Goal: Entertainment & Leisure: Consume media (video, audio)

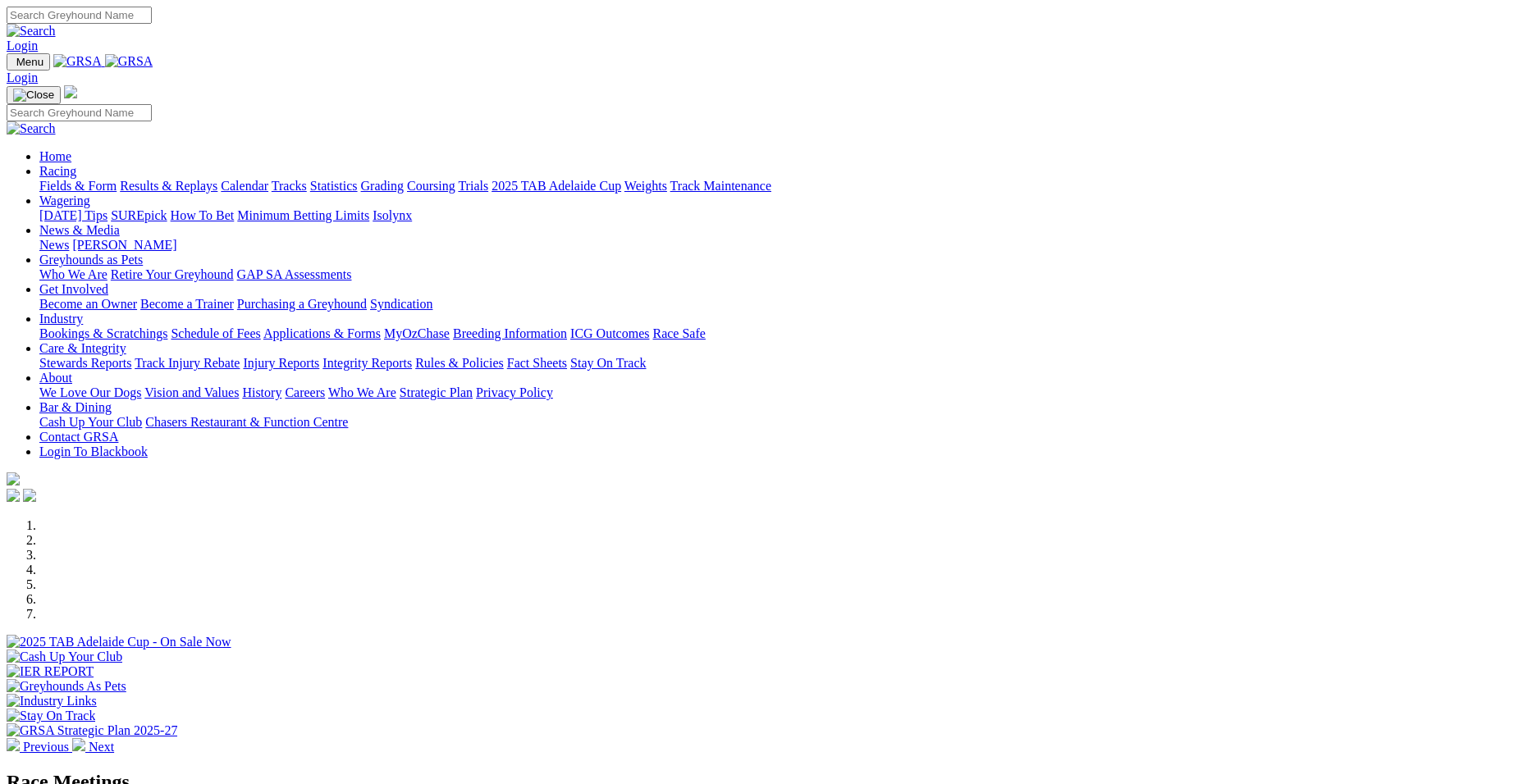
select select "NSW"
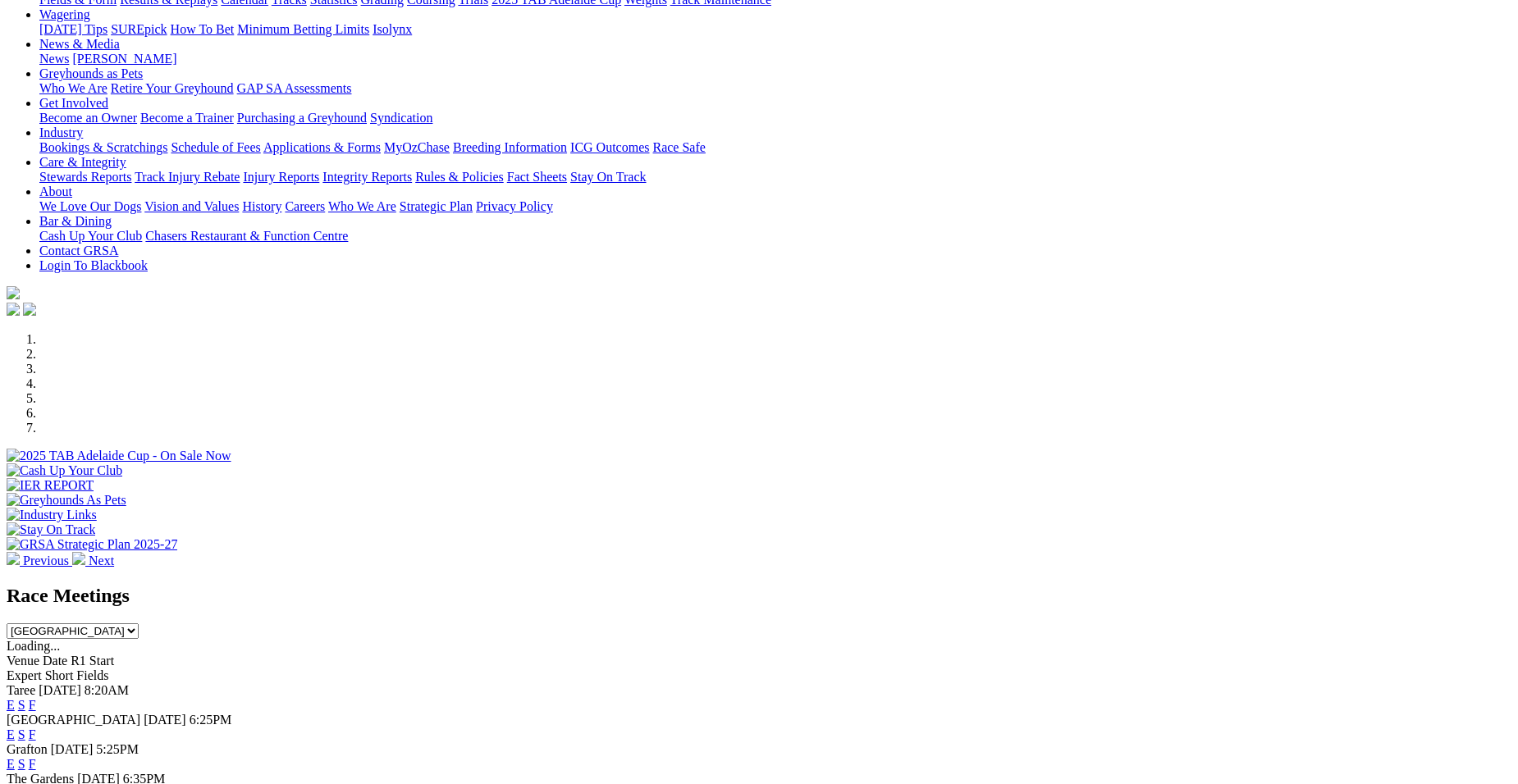
scroll to position [219, 0]
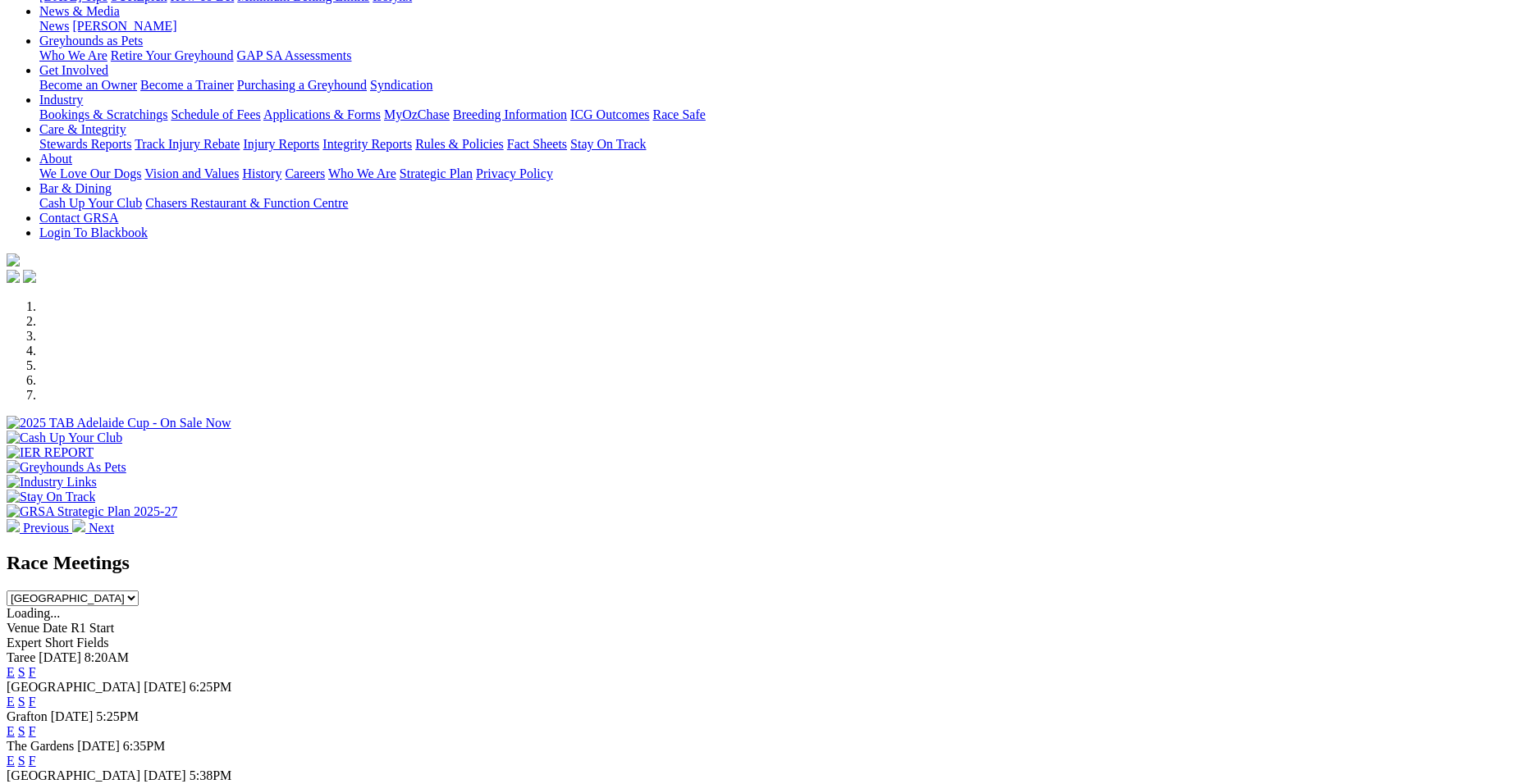
click at [15, 665] on link "E" at bounding box center [10, 671] width 8 height 14
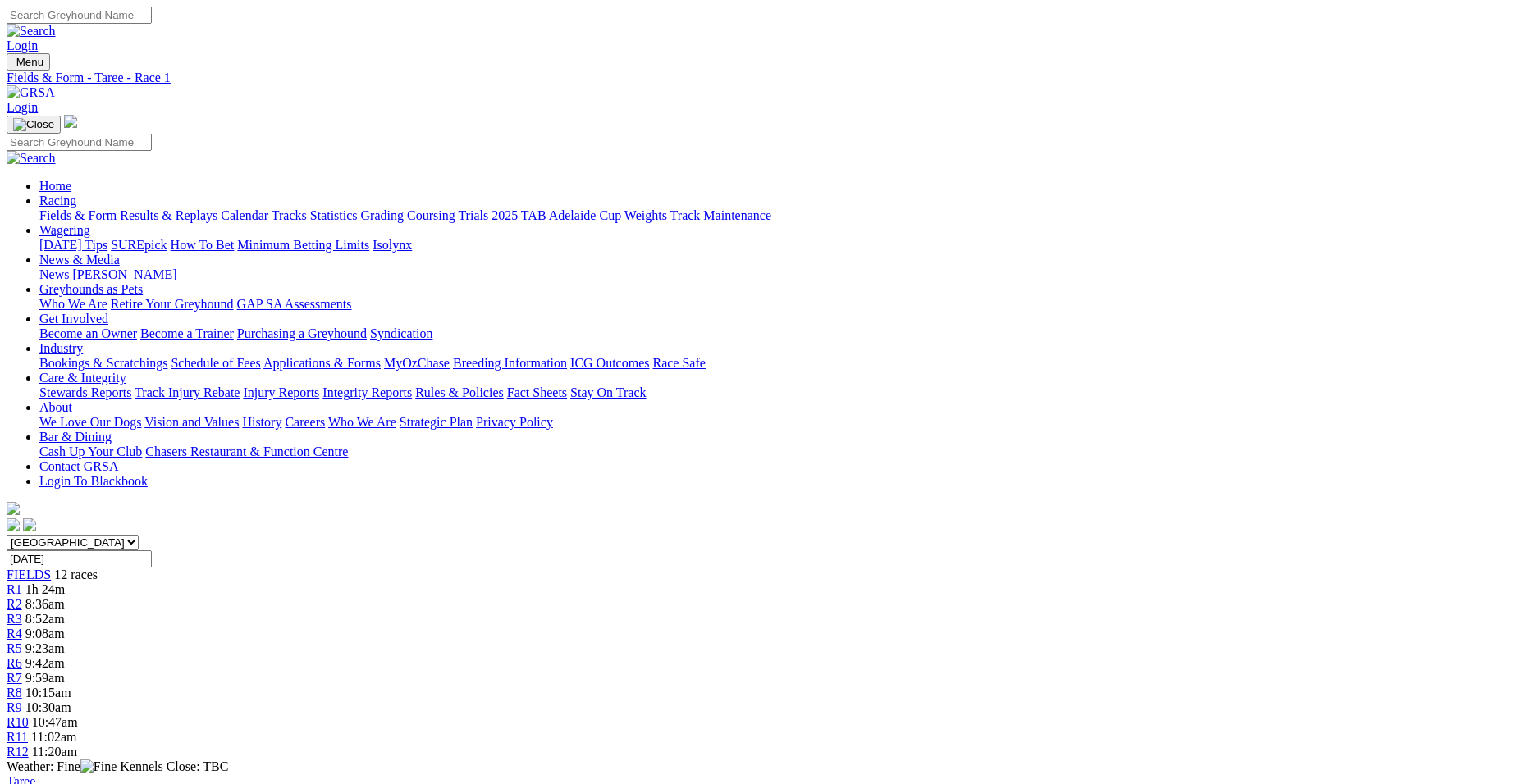
click at [77, 744] on span "11:20am" at bounding box center [55, 751] width 45 height 14
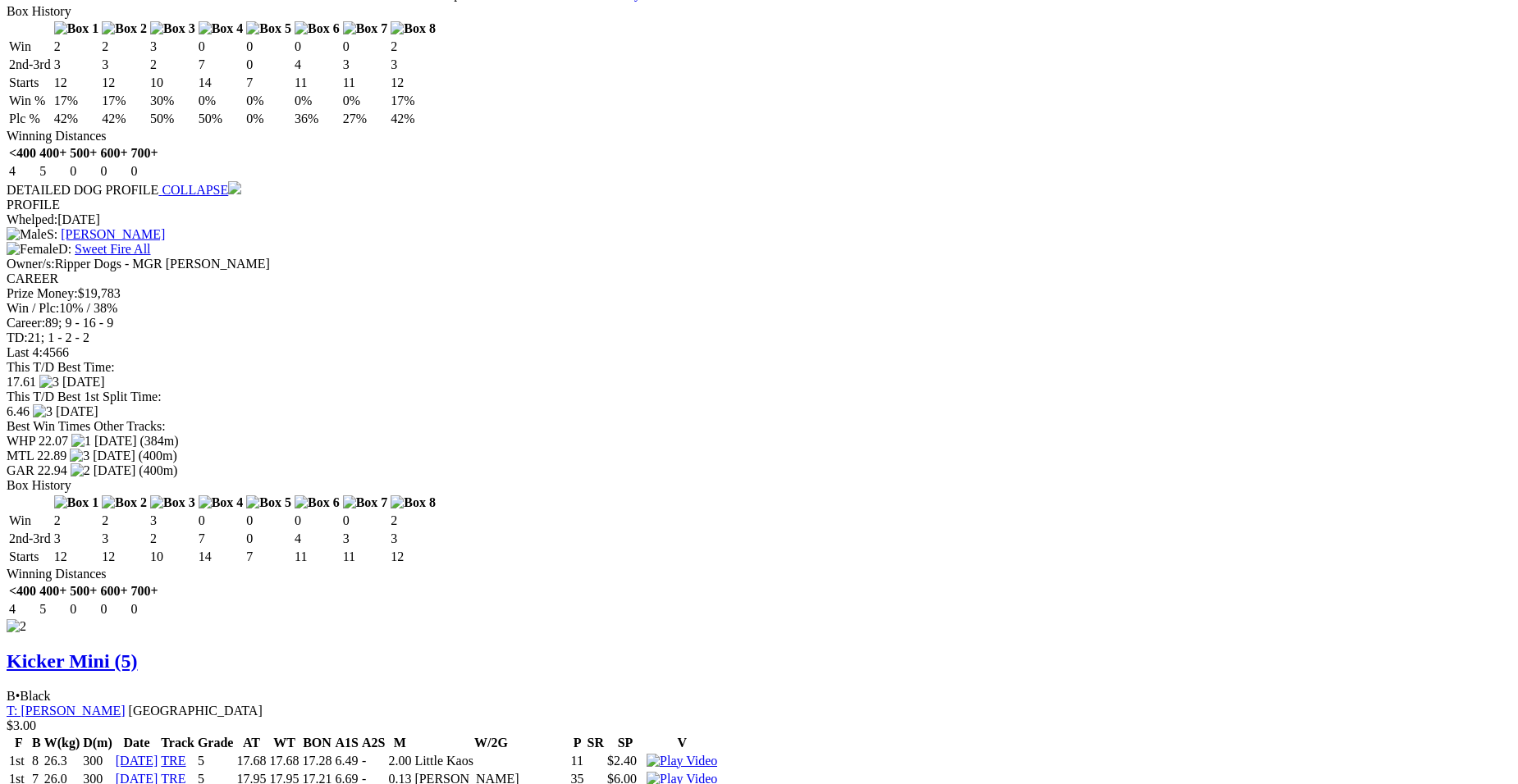
scroll to position [1957, 0]
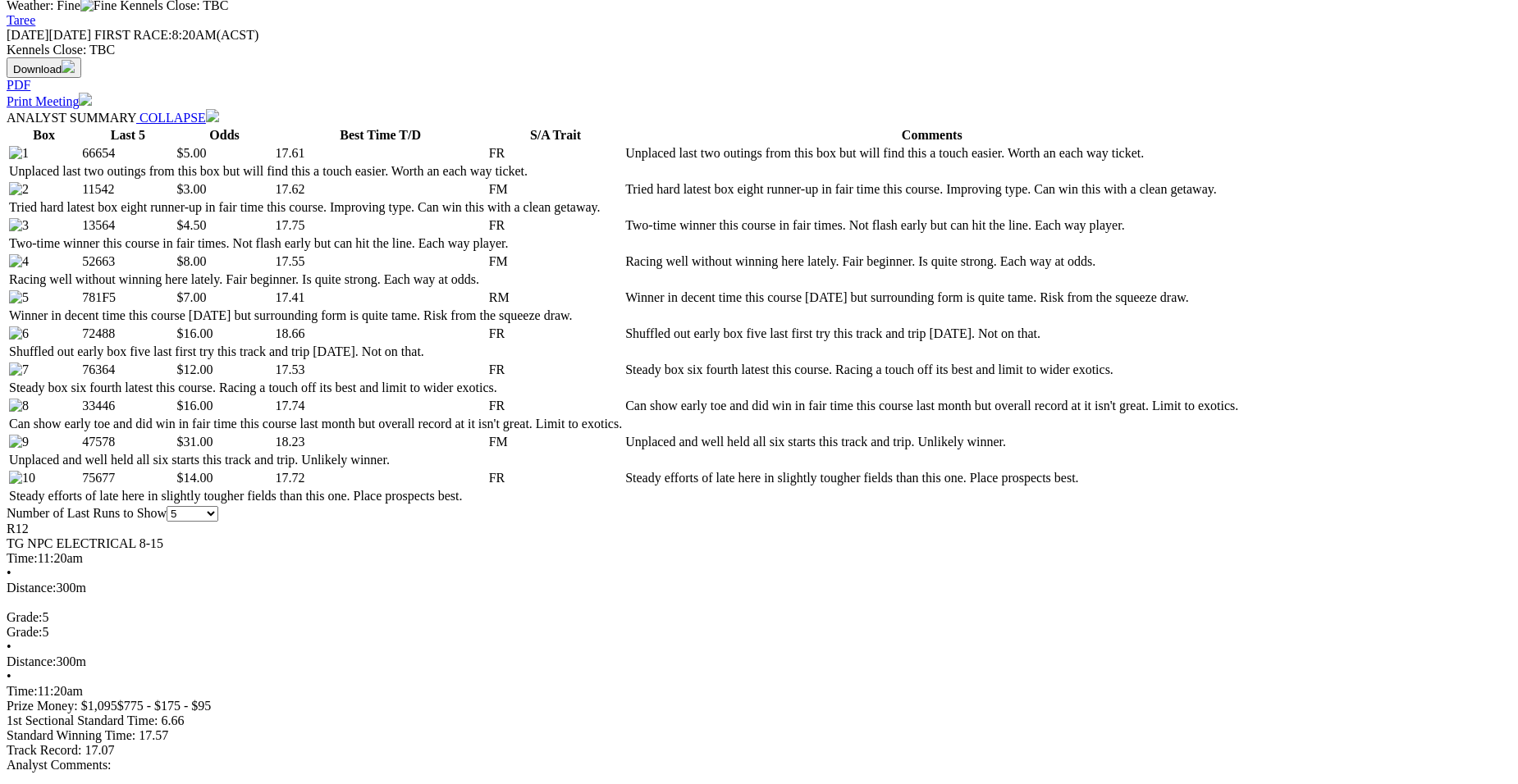
scroll to position [882, 0]
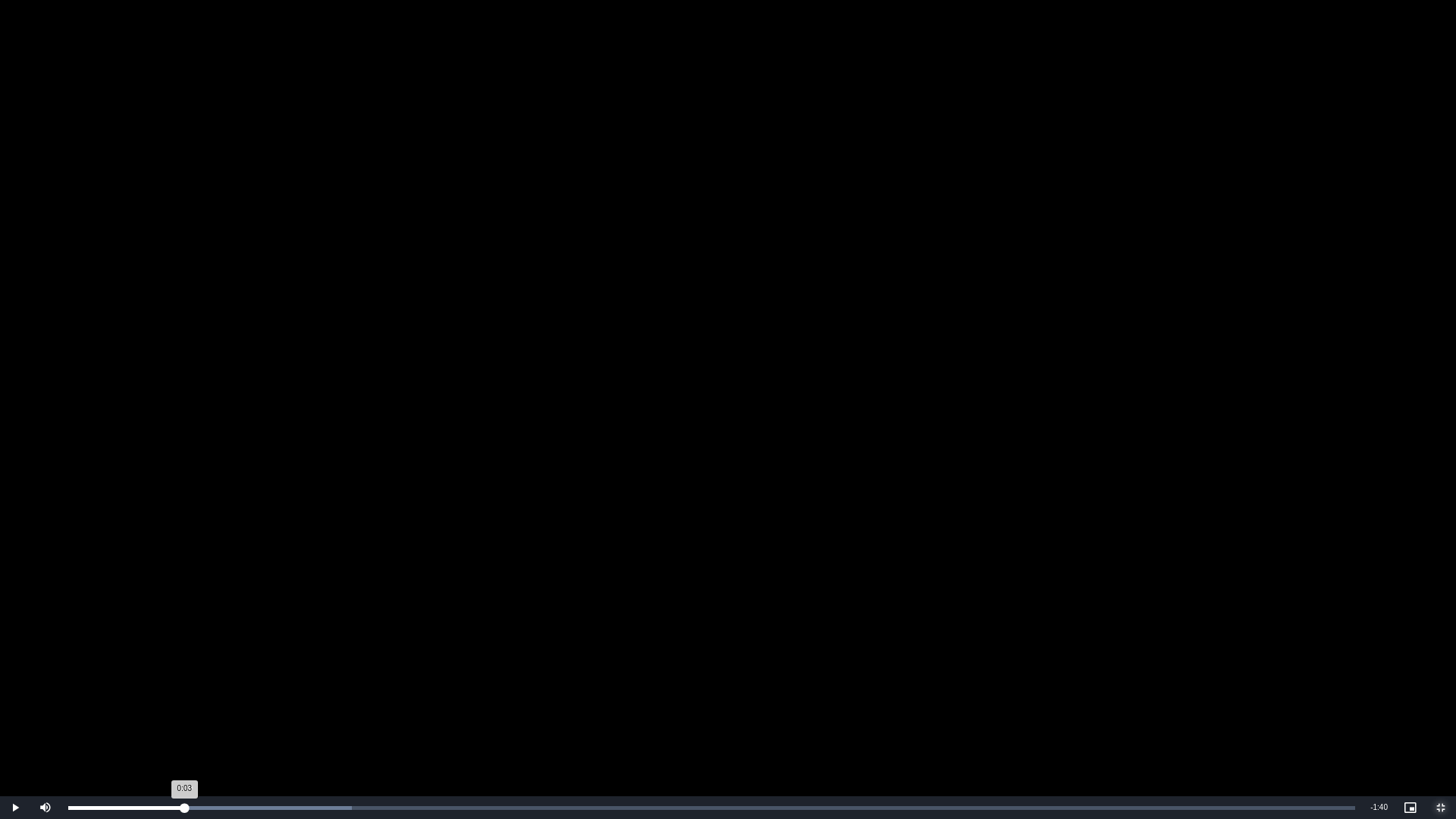
click at [185, 724] on div "Loaded : 22.04% 0:09 0:03" at bounding box center [711, 808] width 1287 height 3
click at [225, 724] on div "Loaded : 22.04% 0:13 0:10" at bounding box center [711, 808] width 1287 height 3
click at [276, 724] on div "Loaded : 27.55% 0:17 0:17" at bounding box center [711, 807] width 1302 height 23
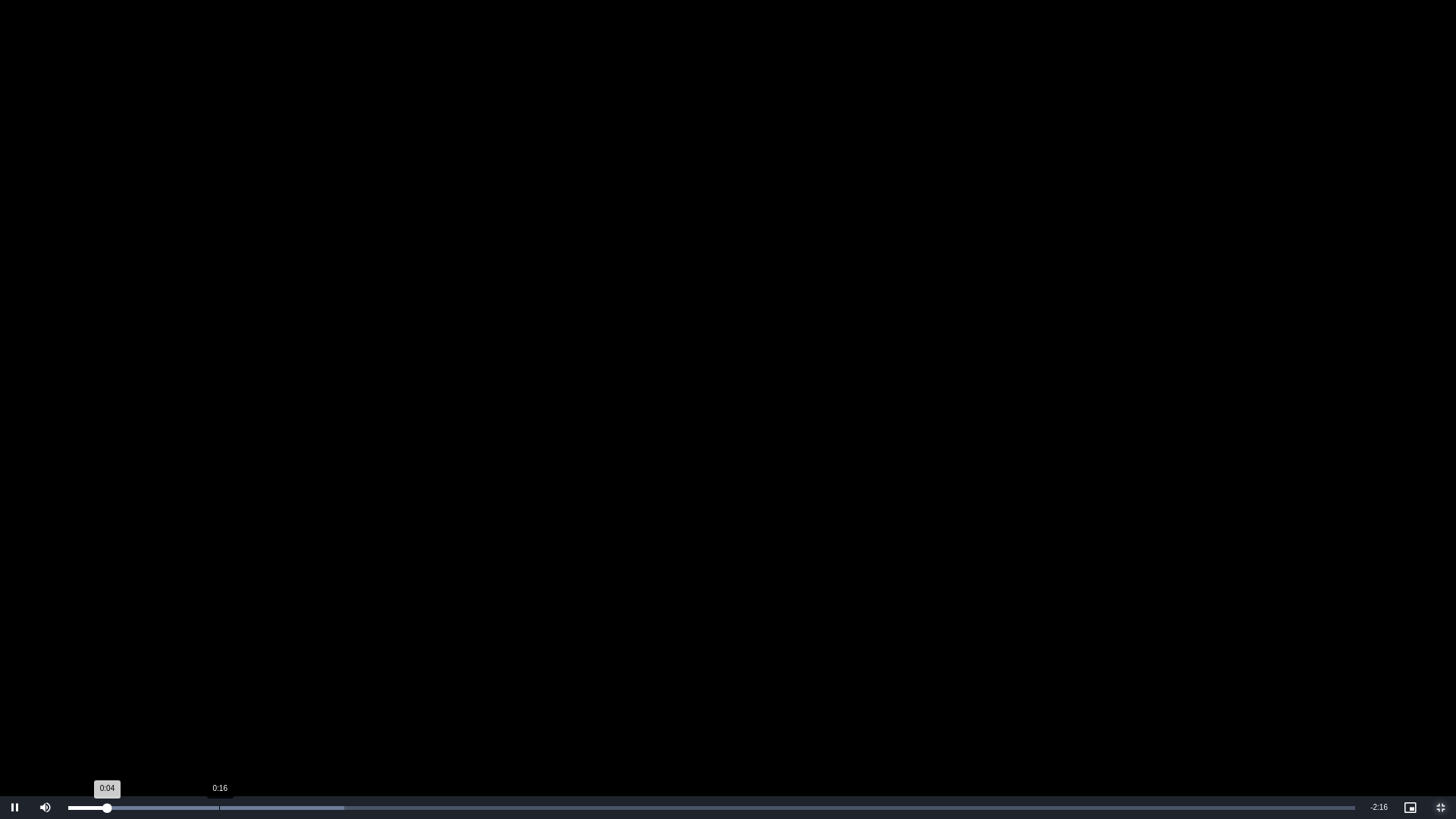
click at [219, 724] on div "Loaded : 21.45% 0:16 0:04" at bounding box center [711, 807] width 1302 height 23
click at [363, 724] on div "Loaded : 25.74% 0:31 0:17" at bounding box center [711, 807] width 1302 height 23
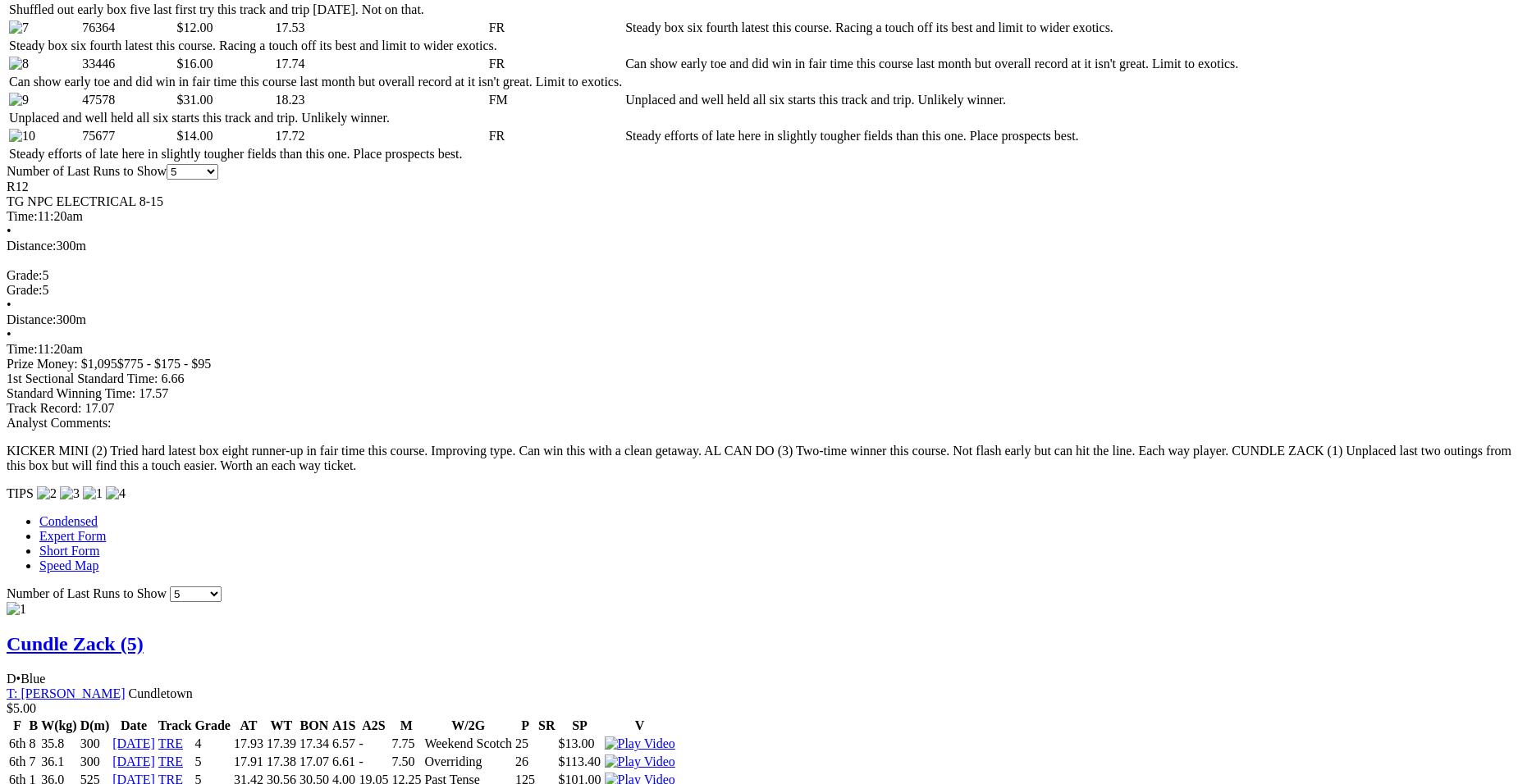
scroll to position [1136, 0]
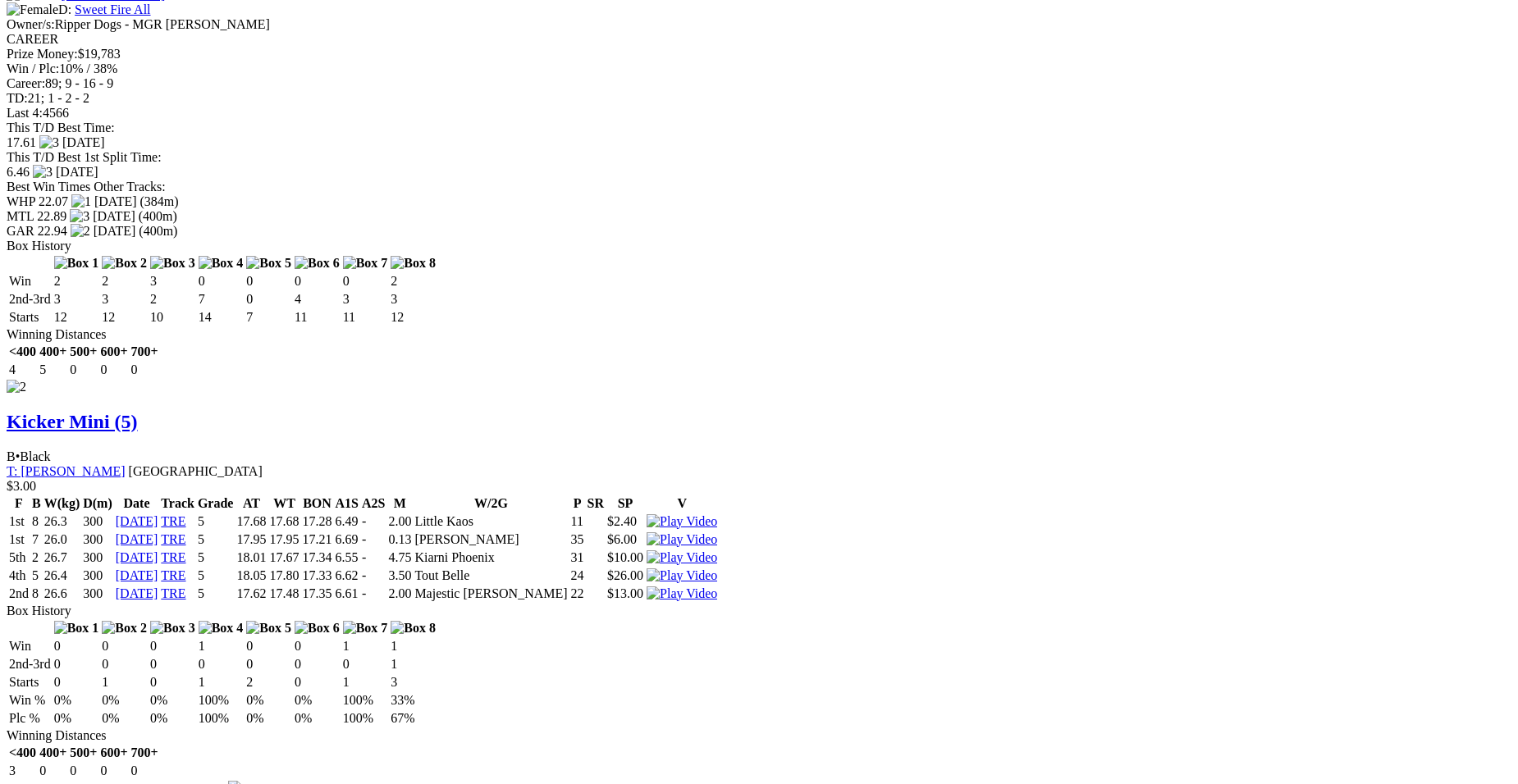
scroll to position [2230, 0]
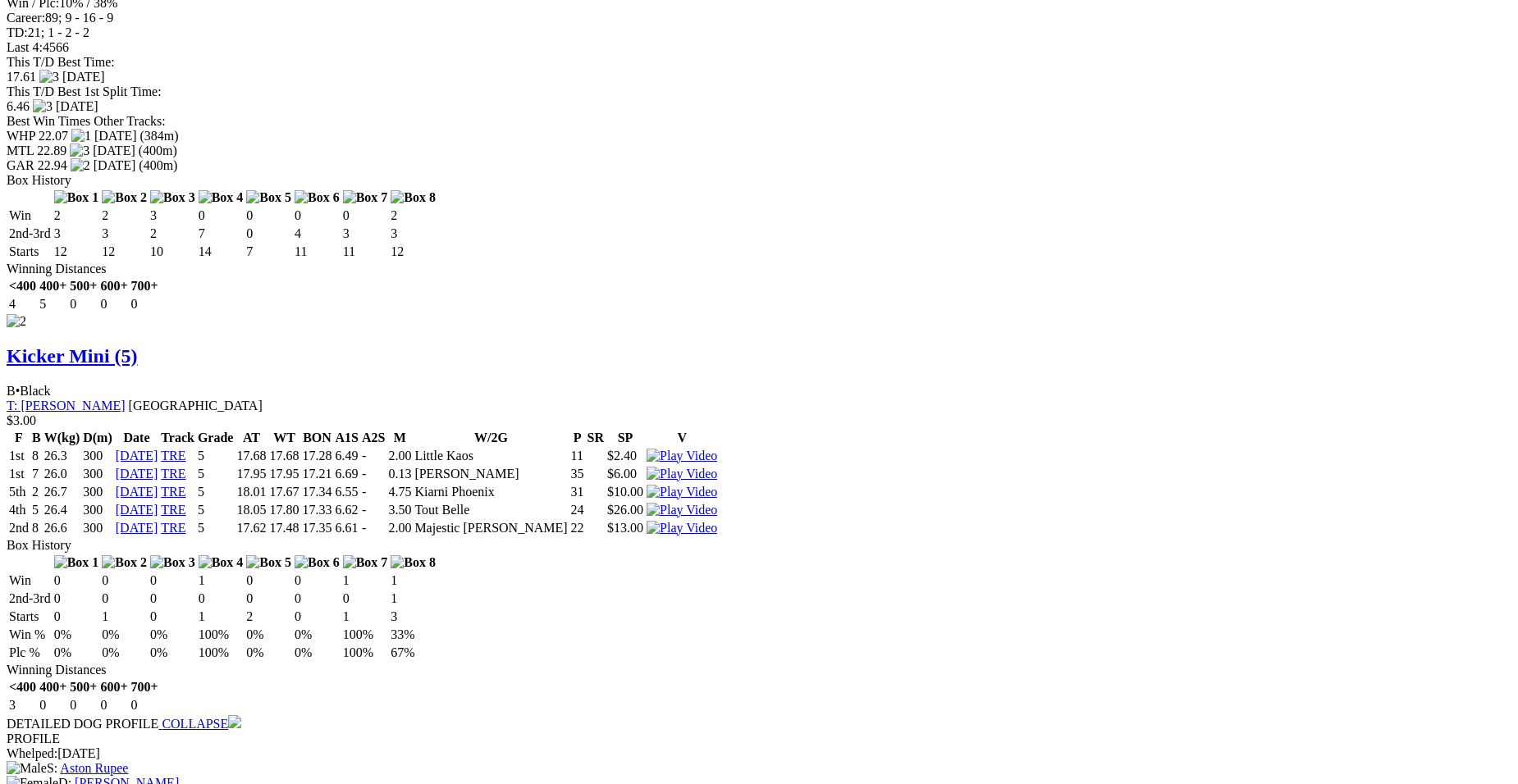
scroll to position [1544, 0]
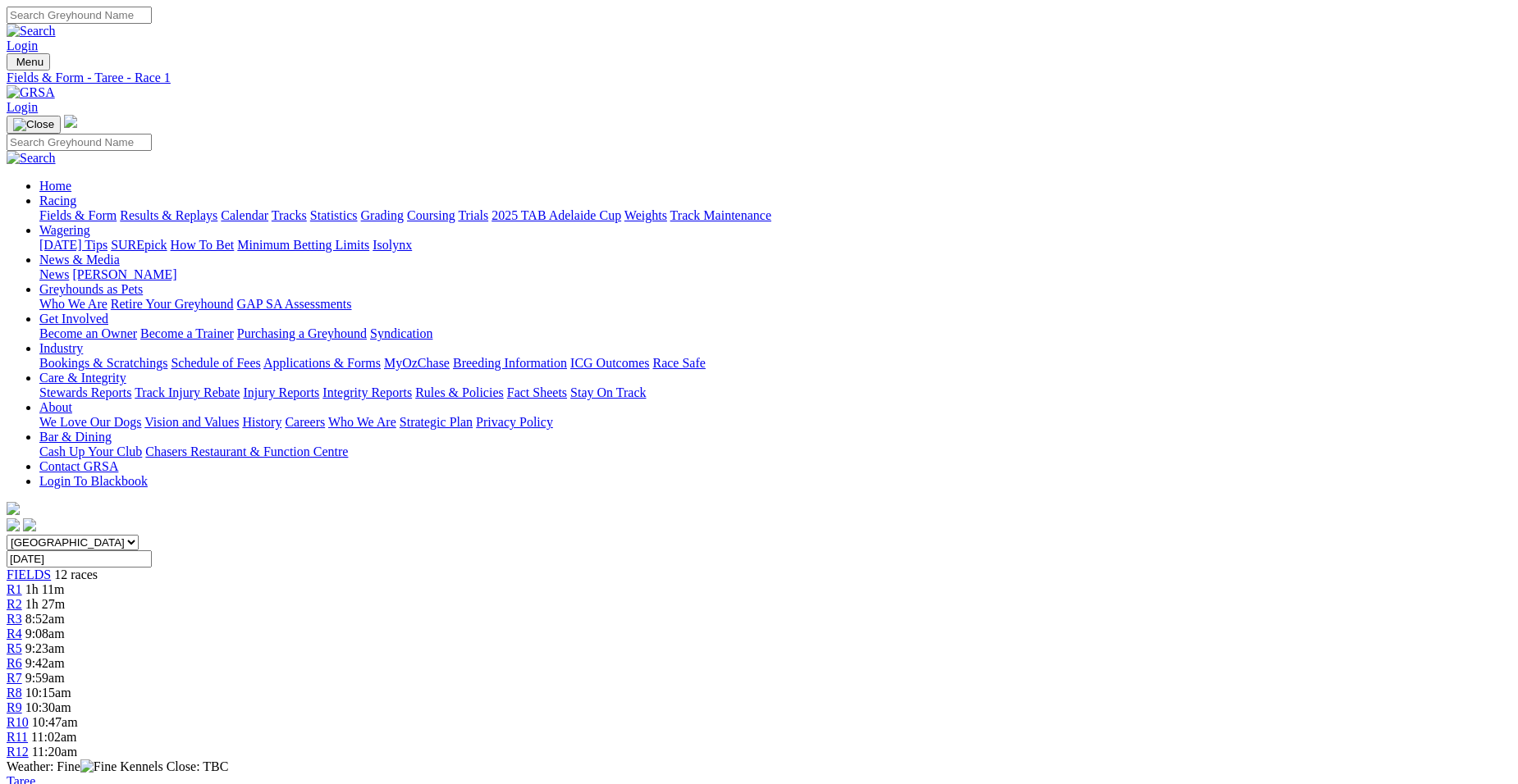
click at [139, 534] on select "South Australia New South Wales Northern Territory Queensland Tasmania Victoria…" at bounding box center [72, 542] width 132 height 16
select select "VIC"
click at [139, 534] on select "South Australia New South Wales Northern Territory Queensland Tasmania Victoria…" at bounding box center [72, 542] width 132 height 16
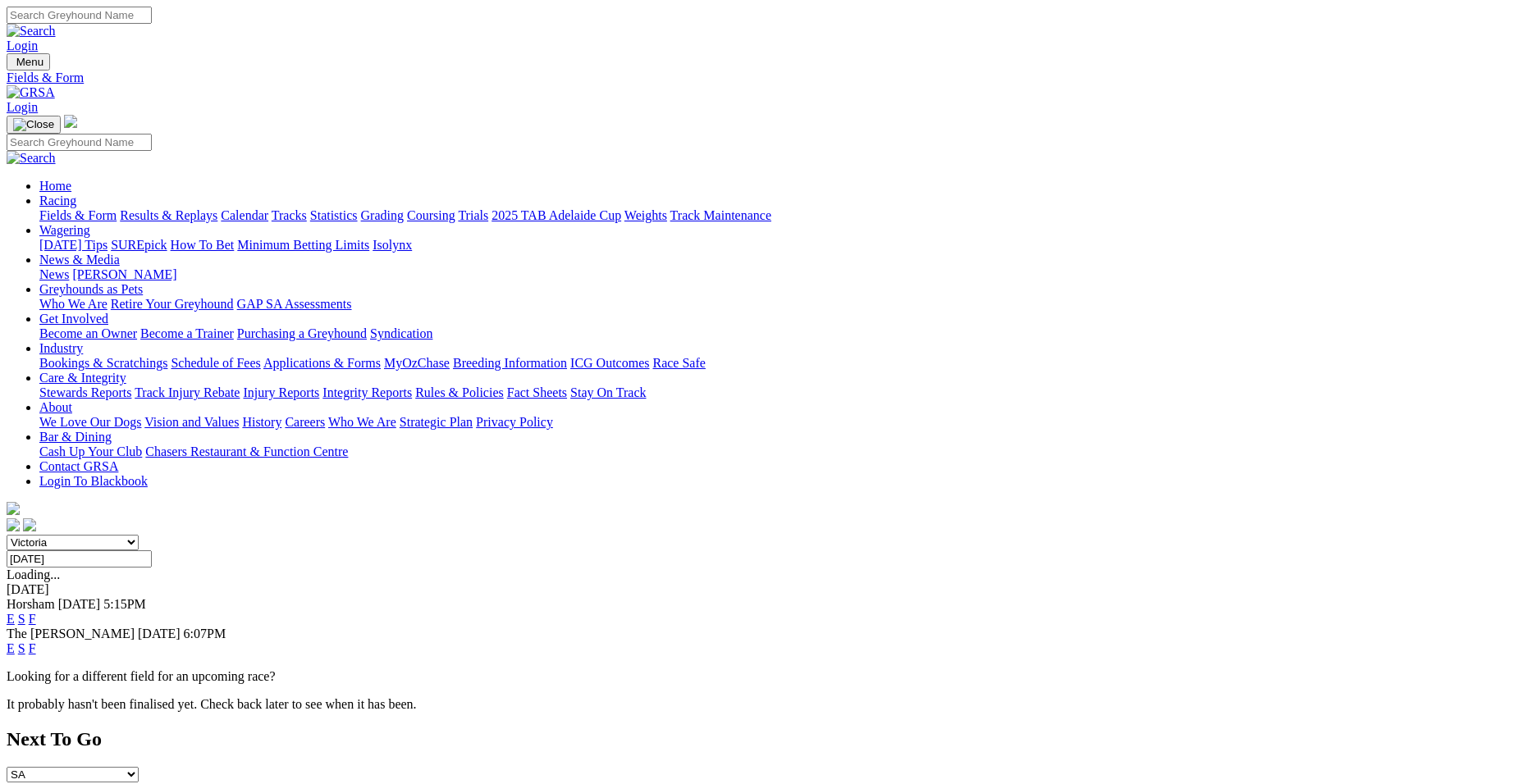
click at [15, 642] on link "E" at bounding box center [10, 648] width 8 height 14
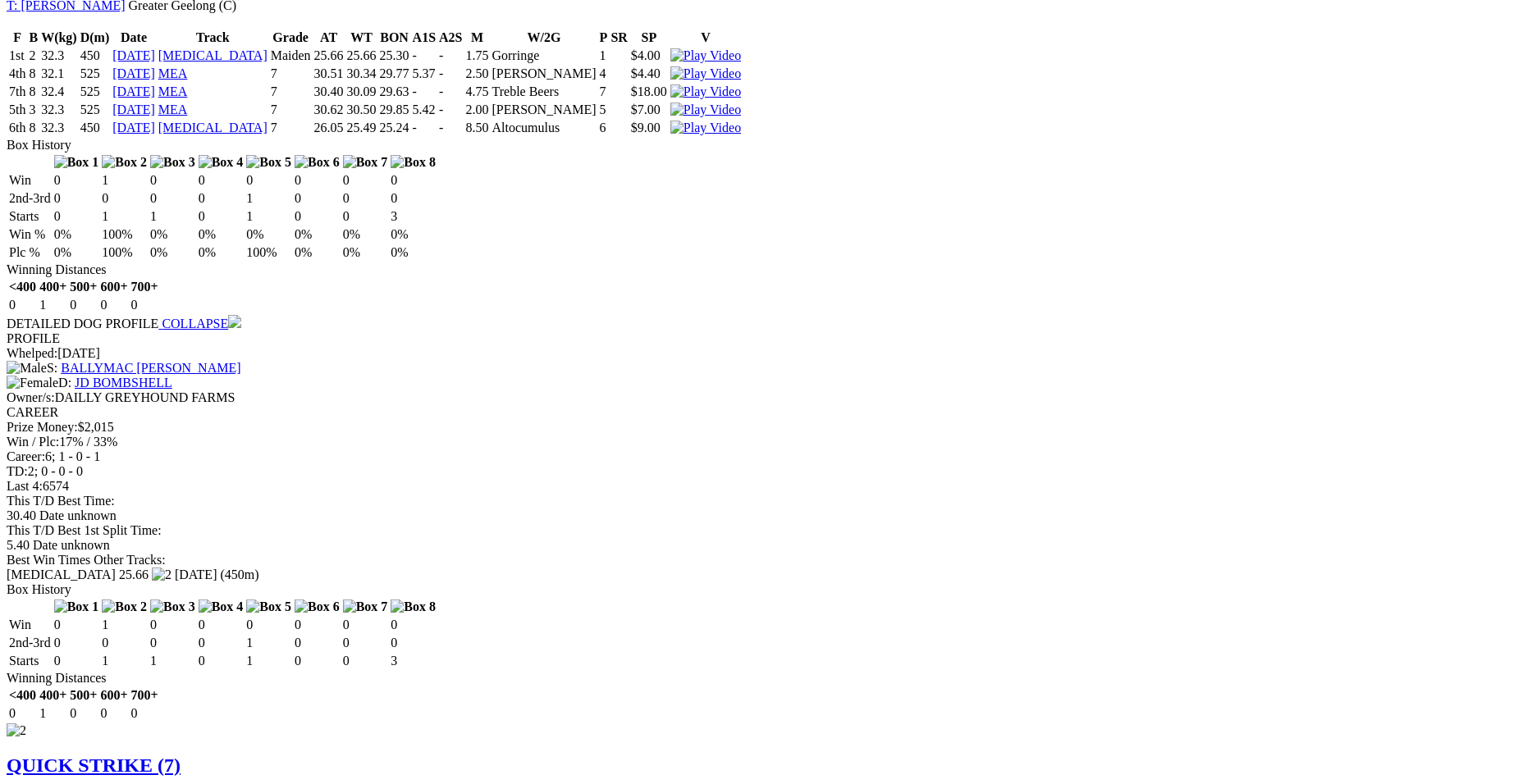
scroll to position [638, 0]
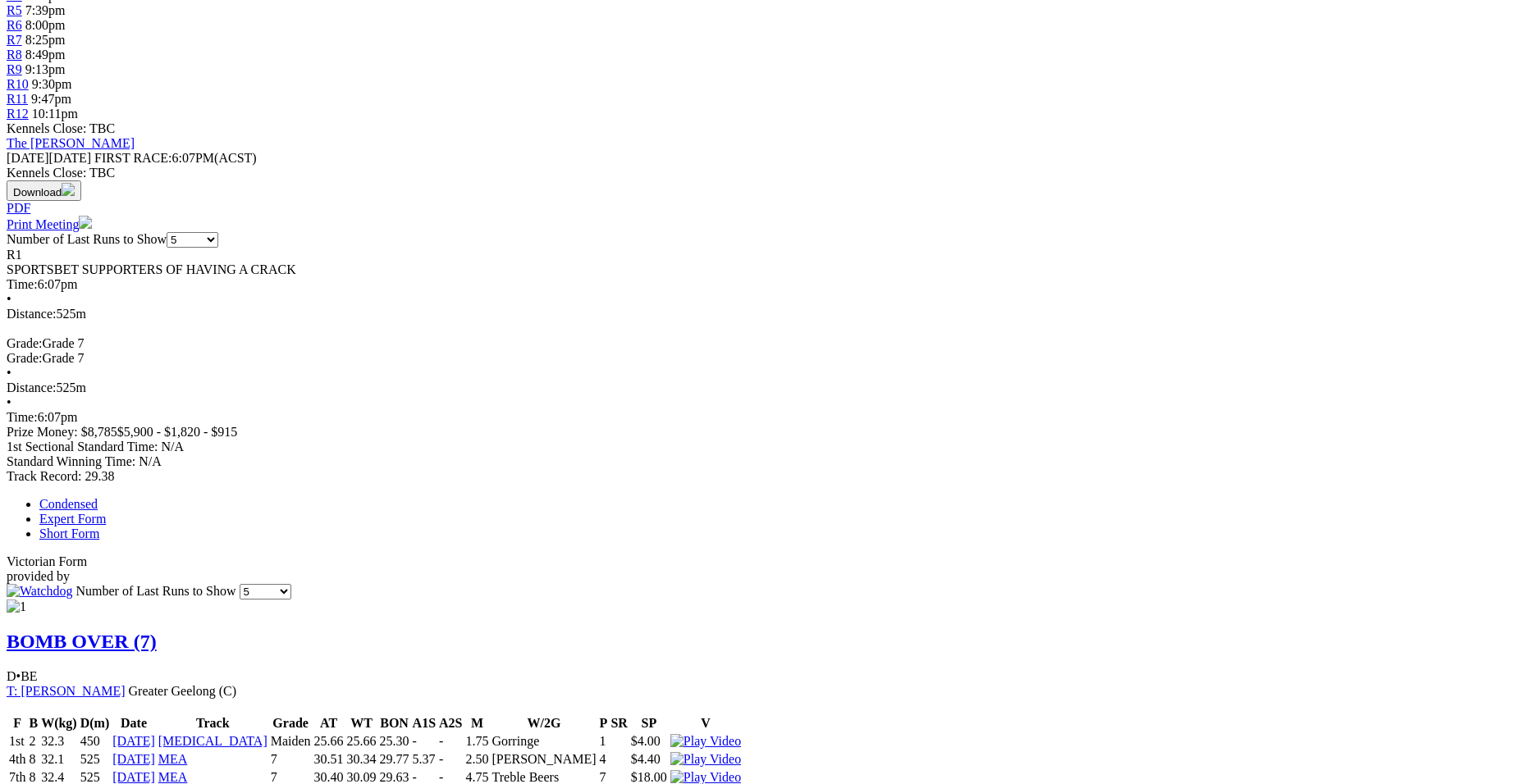
click at [741, 783] on img at bounding box center [706, 795] width 70 height 15
click at [741, 770] on img at bounding box center [706, 778] width 70 height 15
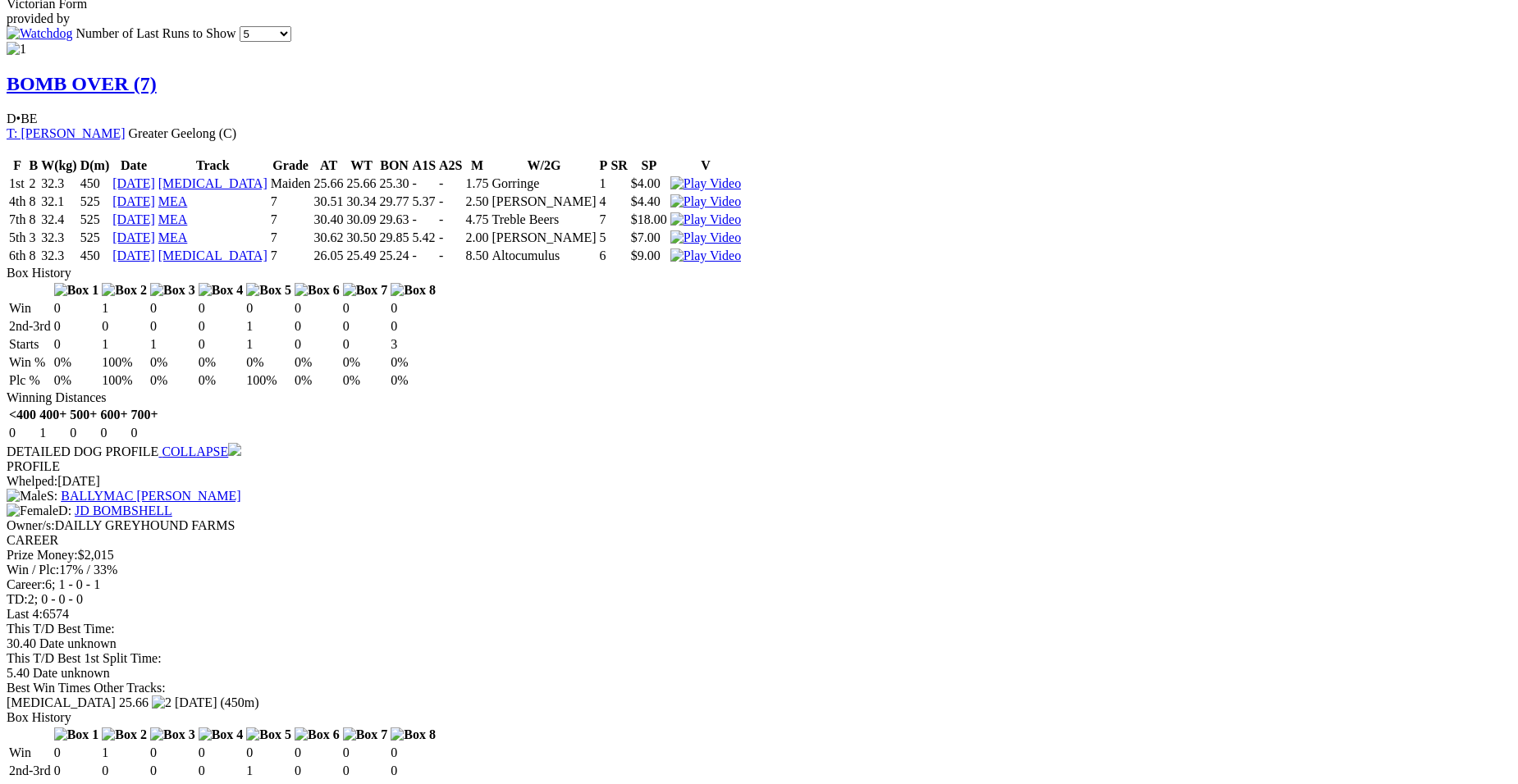
scroll to position [1250, 0]
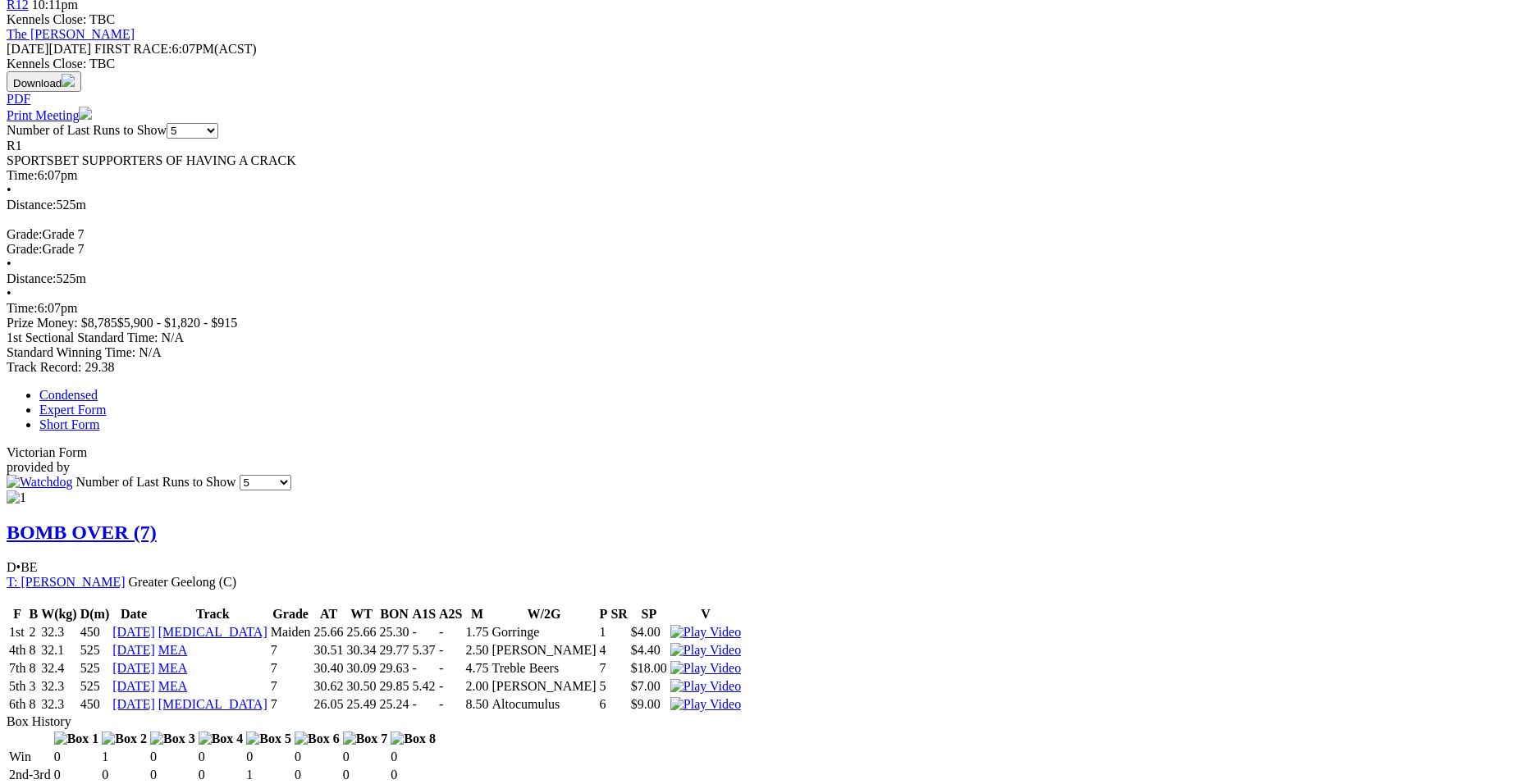
scroll to position [62, 0]
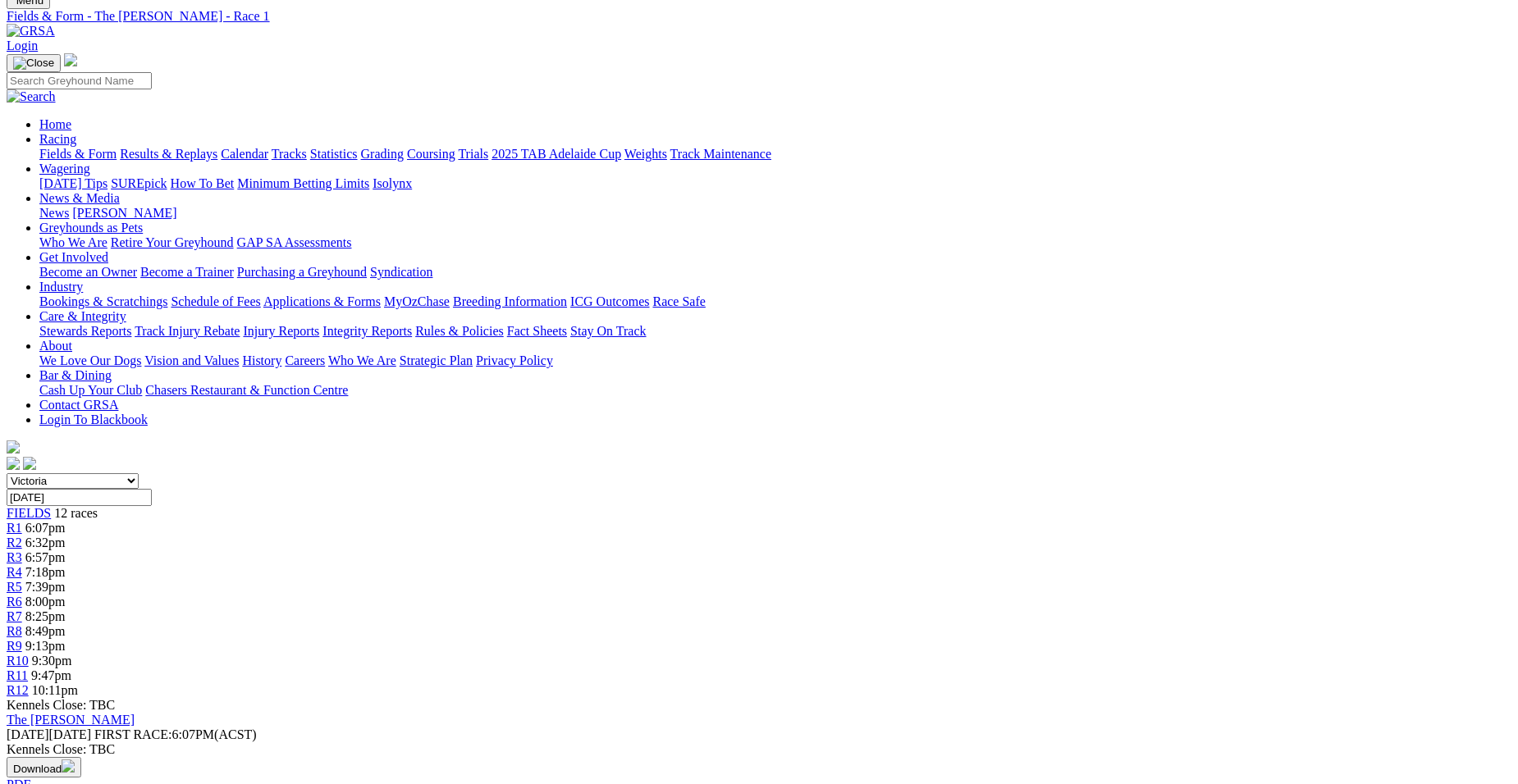
click at [66, 535] on span "6:32pm" at bounding box center [44, 542] width 40 height 14
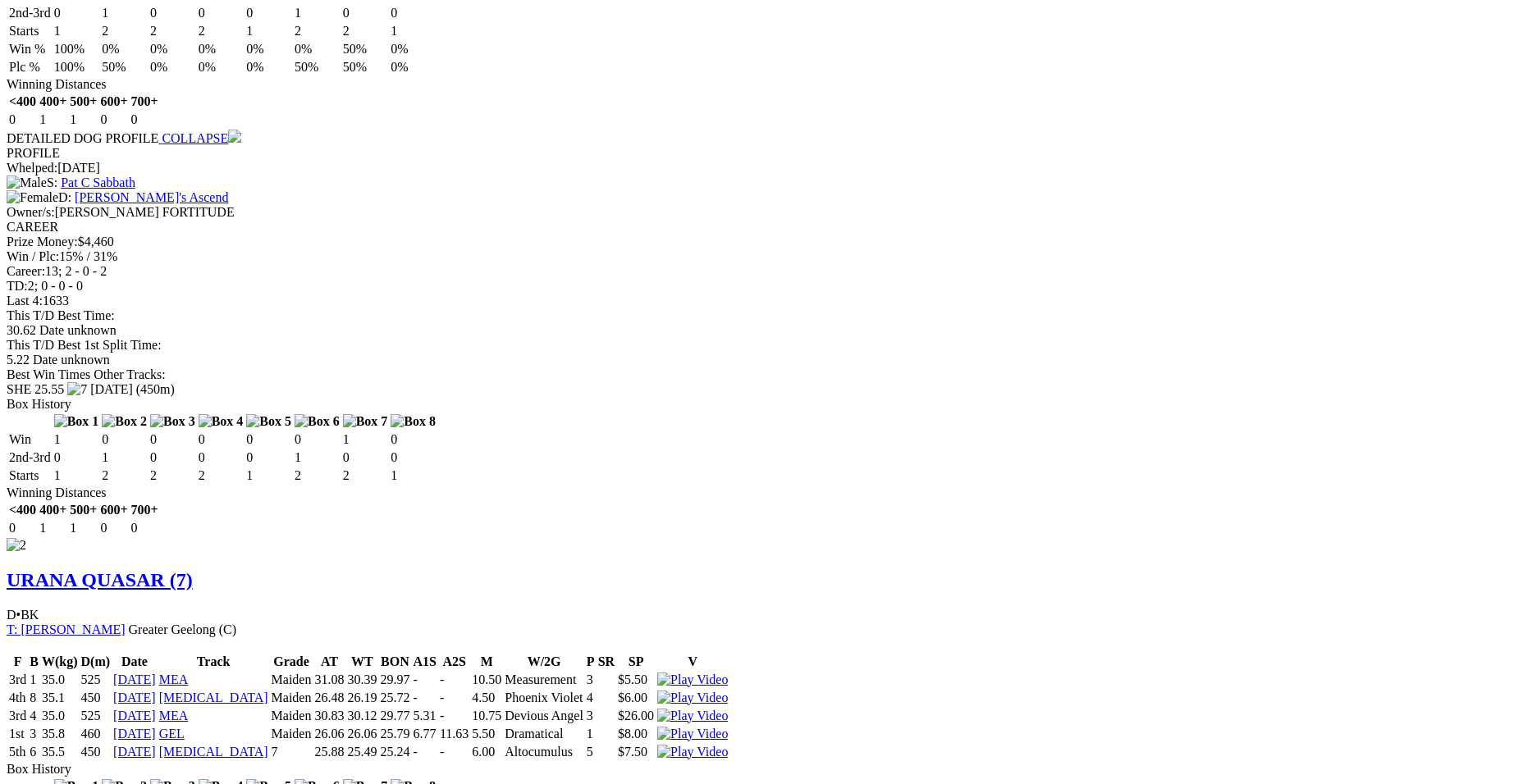
scroll to position [1520, 0]
